Goal: Navigation & Orientation: Understand site structure

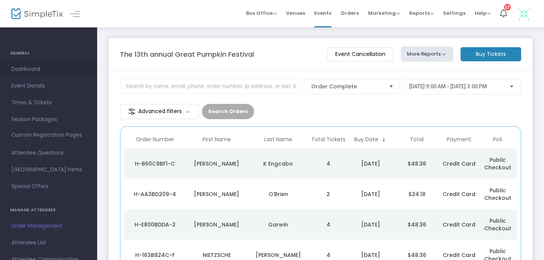
click at [29, 65] on span "Dashboard" at bounding box center [48, 69] width 74 height 10
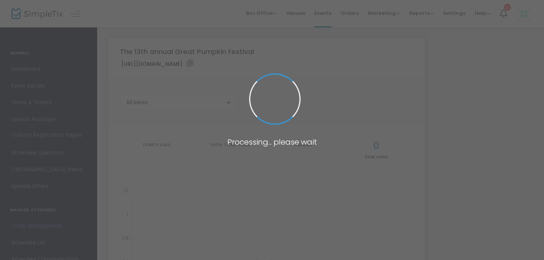
type input "https://www.simpletix.com/e/the-13th-annual-great-pumpkin-festival-tickets-2328…"
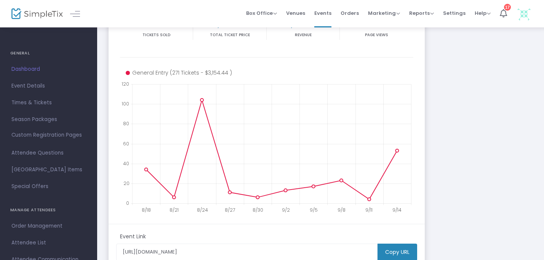
scroll to position [123, 0]
click at [355, 16] on span "Orders" at bounding box center [349, 12] width 18 height 19
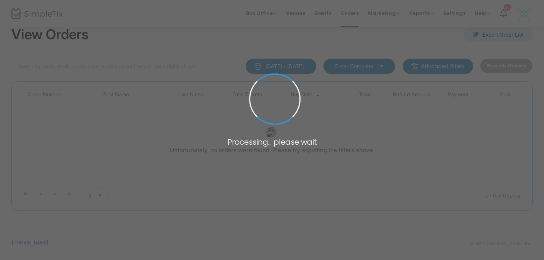
scroll to position [19, 0]
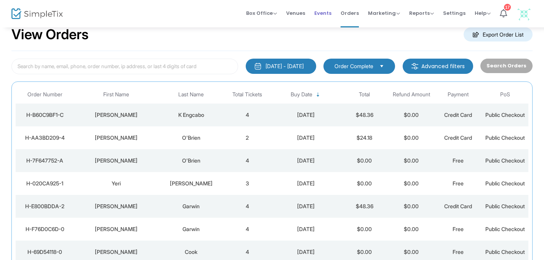
click at [331, 15] on span "Events" at bounding box center [322, 12] width 17 height 19
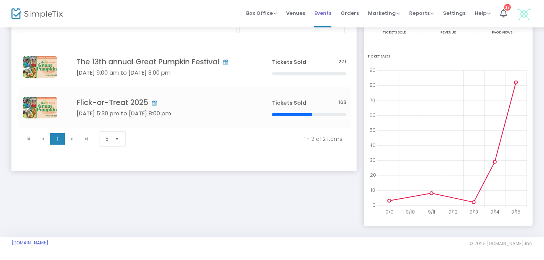
scroll to position [59, 0]
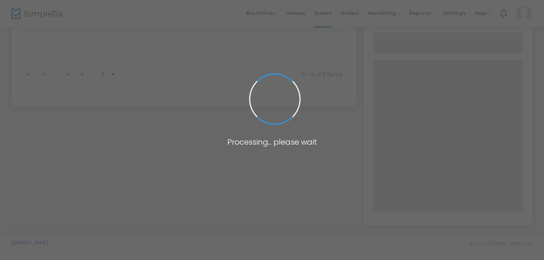
scroll to position [59, 0]
